Goal: Transaction & Acquisition: Obtain resource

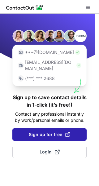
click at [67, 132] on span at bounding box center [67, 134] width 5 height 5
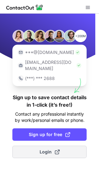
click at [49, 148] on span "Login" at bounding box center [50, 151] width 20 height 6
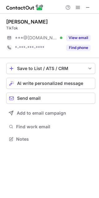
scroll to position [134, 99]
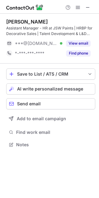
scroll to position [140, 99]
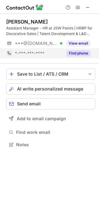
click at [79, 55] on button "Find phone" at bounding box center [78, 53] width 24 height 6
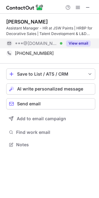
click at [78, 45] on button "View email" at bounding box center [78, 43] width 24 height 6
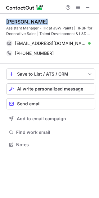
drag, startPoint x: 42, startPoint y: 19, endPoint x: 2, endPoint y: 22, distance: 40.3
click at [2, 22] on div "Priya Kakwani Assistant Manager - HR at JSW Paints | HRBP for Decorative Sales …" at bounding box center [49, 84] width 99 height 140
copy div "Priya Kakwani"
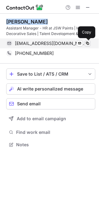
click at [87, 42] on span at bounding box center [87, 43] width 5 height 5
click at [87, 43] on span at bounding box center [87, 43] width 5 height 5
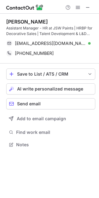
scroll to position [140, 99]
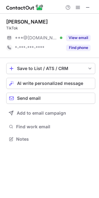
scroll to position [134, 99]
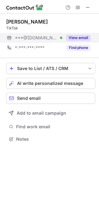
click at [79, 37] on button "View email" at bounding box center [78, 38] width 24 height 6
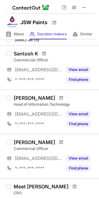
scroll to position [0, 0]
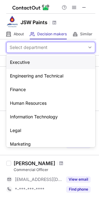
click at [26, 46] on div "Select department" at bounding box center [29, 47] width 38 height 6
click at [32, 100] on div "Human Resources" at bounding box center [50, 103] width 89 height 14
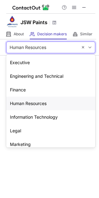
click at [53, 47] on div "Human Resources" at bounding box center [41, 47] width 71 height 10
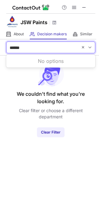
type input "******"
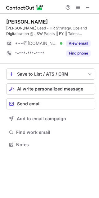
scroll to position [140, 99]
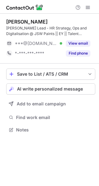
scroll to position [125, 99]
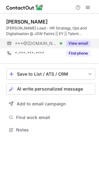
click at [76, 44] on button "View email" at bounding box center [78, 43] width 24 height 6
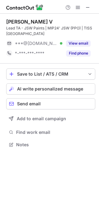
scroll to position [140, 99]
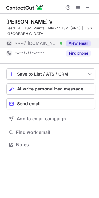
click at [77, 40] on div "View email" at bounding box center [76, 43] width 28 height 10
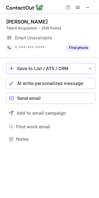
scroll to position [134, 99]
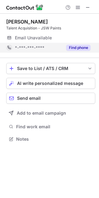
click at [73, 47] on button "Find phone" at bounding box center [78, 48] width 24 height 6
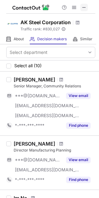
click at [83, 6] on span at bounding box center [83, 7] width 5 height 5
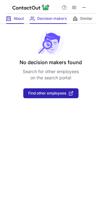
click at [11, 18] on span at bounding box center [8, 18] width 5 height 5
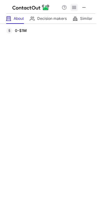
click at [74, 7] on span at bounding box center [73, 7] width 5 height 5
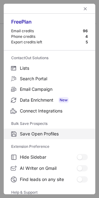
scroll to position [59, 0]
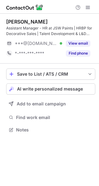
scroll to position [125, 99]
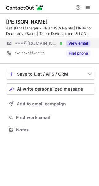
click at [72, 42] on button "View email" at bounding box center [78, 43] width 24 height 6
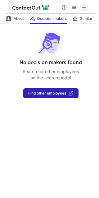
click at [84, 7] on span at bounding box center [83, 7] width 5 height 5
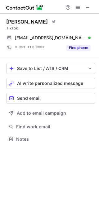
scroll to position [134, 99]
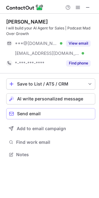
scroll to position [150, 99]
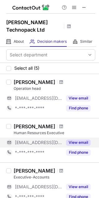
click at [77, 141] on button "View email" at bounding box center [78, 142] width 24 height 6
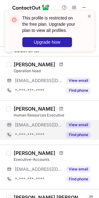
click at [72, 132] on button "Find phone" at bounding box center [78, 134] width 24 height 6
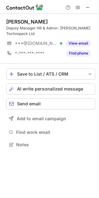
scroll to position [140, 99]
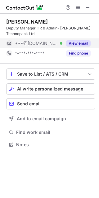
click at [79, 43] on button "View email" at bounding box center [78, 43] width 24 height 6
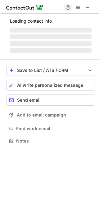
scroll to position [137, 99]
click at [88, 7] on span at bounding box center [87, 7] width 5 height 5
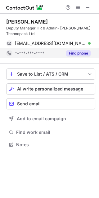
scroll to position [3, 3]
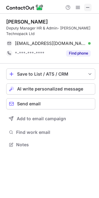
click at [87, 9] on span at bounding box center [87, 7] width 5 height 5
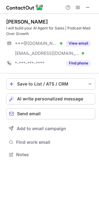
scroll to position [150, 99]
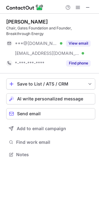
scroll to position [150, 99]
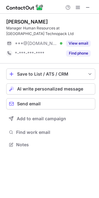
scroll to position [140, 99]
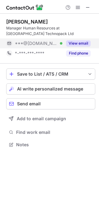
click at [83, 43] on button "View email" at bounding box center [78, 43] width 24 height 6
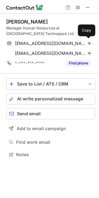
scroll to position [150, 99]
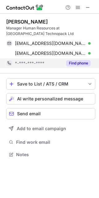
click at [71, 62] on button "Find phone" at bounding box center [78, 63] width 24 height 6
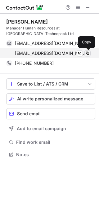
click at [88, 53] on span at bounding box center [87, 53] width 5 height 5
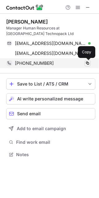
click at [87, 62] on span at bounding box center [87, 63] width 5 height 5
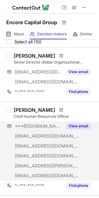
scroll to position [35, 0]
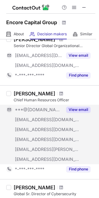
click at [72, 110] on button "View email" at bounding box center [78, 109] width 24 height 6
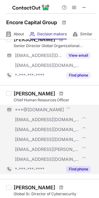
click at [79, 169] on button "Find phone" at bounding box center [78, 169] width 24 height 6
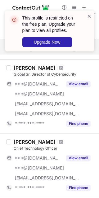
scroll to position [181, 0]
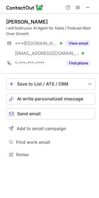
scroll to position [150, 99]
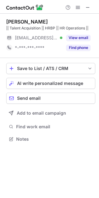
scroll to position [134, 99]
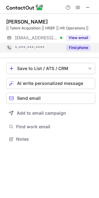
click at [80, 47] on button "Find phone" at bounding box center [78, 48] width 24 height 6
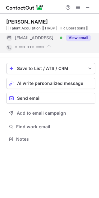
click at [77, 38] on button "View email" at bounding box center [78, 38] width 24 height 6
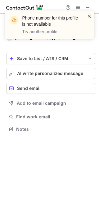
scroll to position [124, 99]
click at [88, 15] on span at bounding box center [89, 16] width 5 height 6
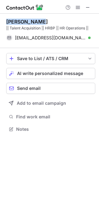
drag, startPoint x: 39, startPoint y: 19, endPoint x: 2, endPoint y: 23, distance: 37.0
click at [2, 23] on div "Shreya Batra || Talent Acquisition || HRBP || HR Operations || sbatra@mcmcg.com…" at bounding box center [49, 76] width 99 height 125
copy div "Shreya Batra"
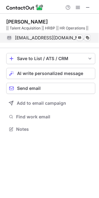
click at [32, 37] on span "sbatra@mcmcg.com" at bounding box center [50, 38] width 71 height 6
click at [46, 37] on span "sbatra@mcmcg.com" at bounding box center [50, 38] width 71 height 6
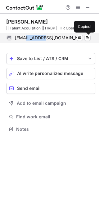
drag, startPoint x: 46, startPoint y: 37, endPoint x: 24, endPoint y: 40, distance: 21.8
click at [24, 40] on span "sbatra@mcmcg.com" at bounding box center [50, 38] width 71 height 6
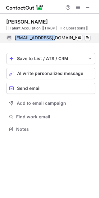
drag, startPoint x: 15, startPoint y: 36, endPoint x: 57, endPoint y: 39, distance: 42.2
click at [57, 39] on div "sbatra@mcmcg.com Verified" at bounding box center [52, 38] width 75 height 6
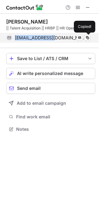
copy span "sbatra@mcmcg.com"
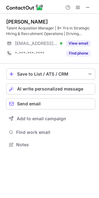
scroll to position [140, 99]
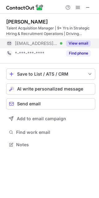
click at [74, 41] on button "View email" at bounding box center [78, 43] width 24 height 6
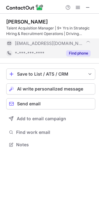
click at [75, 52] on button "Find phone" at bounding box center [78, 53] width 24 height 6
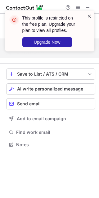
click at [90, 16] on span at bounding box center [89, 16] width 5 height 6
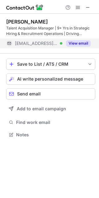
scroll to position [130, 99]
click at [76, 43] on button "View email" at bounding box center [78, 43] width 24 height 6
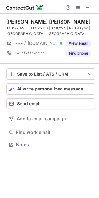
scroll to position [140, 99]
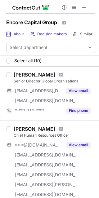
click at [13, 35] on div "About About Company" at bounding box center [15, 34] width 18 height 10
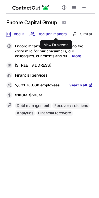
click at [56, 32] on span "Decision makers" at bounding box center [51, 34] width 29 height 5
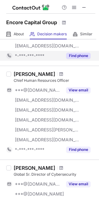
scroll to position [58, 0]
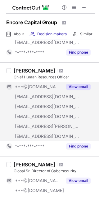
click at [77, 82] on div "View email" at bounding box center [76, 87] width 28 height 10
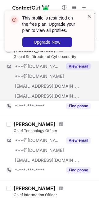
scroll to position [181, 0]
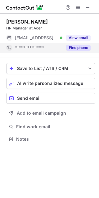
scroll to position [134, 99]
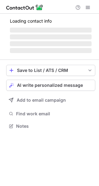
scroll to position [122, 99]
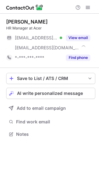
scroll to position [129, 99]
